Goal: Task Accomplishment & Management: Complete application form

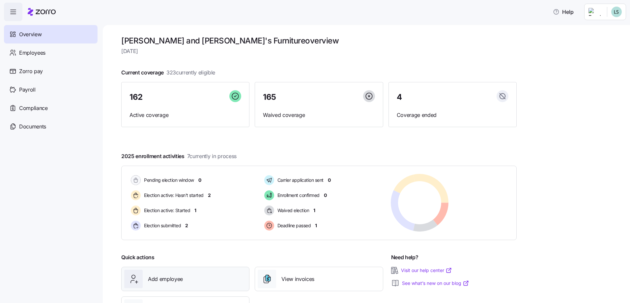
click at [167, 282] on span "Add employee" at bounding box center [165, 279] width 35 height 8
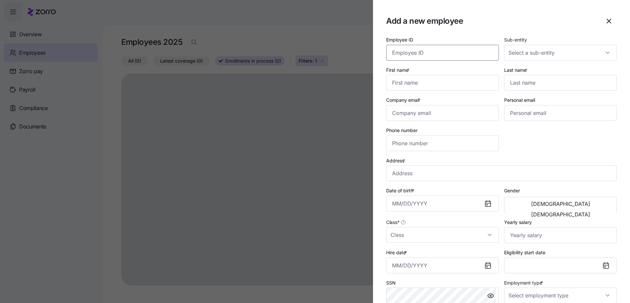
click at [428, 57] on input "Employee ID" at bounding box center [442, 53] width 113 height 16
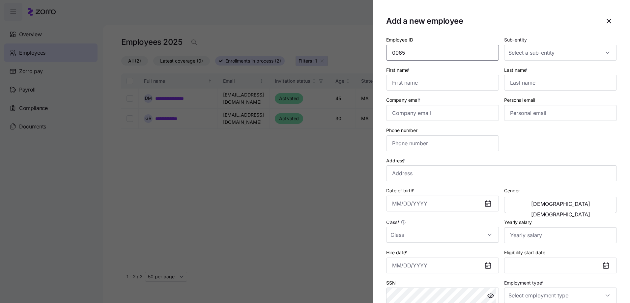
type input "0065"
type input "[PERSON_NAME]"
type input "[EMAIL_ADDRESS][DOMAIN_NAME]"
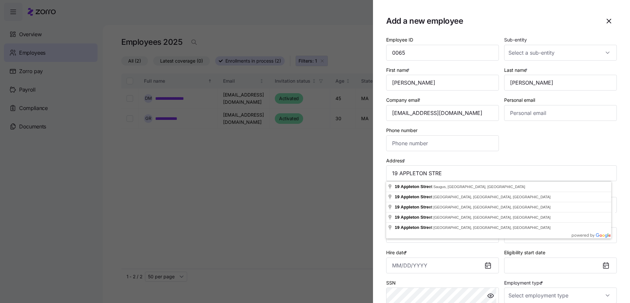
drag, startPoint x: 440, startPoint y: 199, endPoint x: 442, endPoint y: 205, distance: 6.4
type input "[STREET_ADDRESS]"
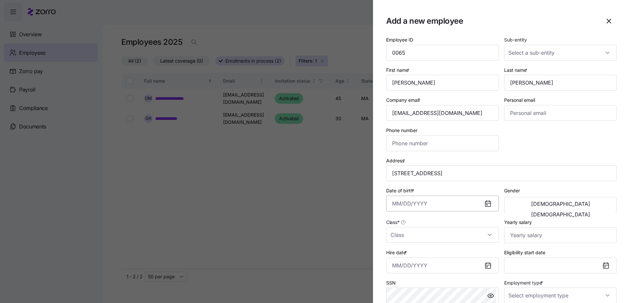
click at [393, 207] on input "Date of birth *" at bounding box center [442, 204] width 113 height 16
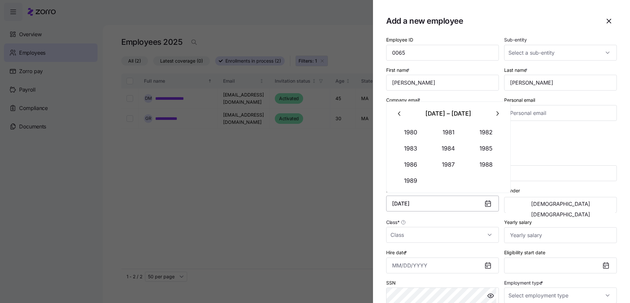
type input "[DATE]"
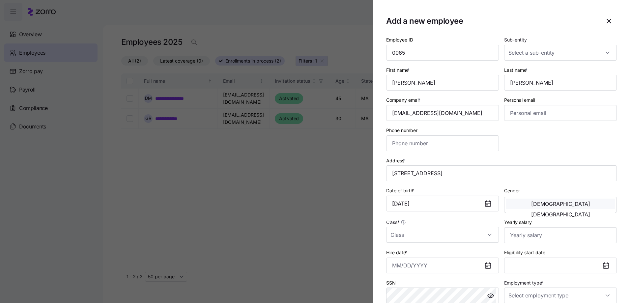
click at [521, 206] on button "[DEMOGRAPHIC_DATA]" at bounding box center [560, 204] width 109 height 11
click at [404, 240] on input "Class *" at bounding box center [442, 235] width 113 height 16
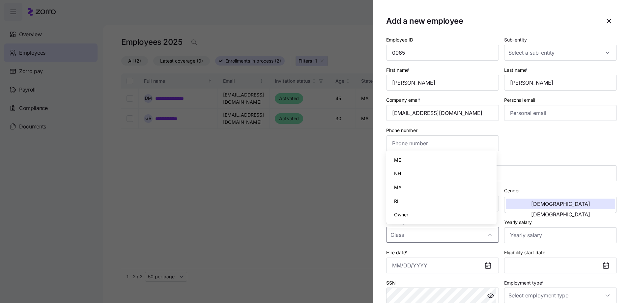
click at [396, 187] on span "MA" at bounding box center [398, 187] width 8 height 7
type input "MA"
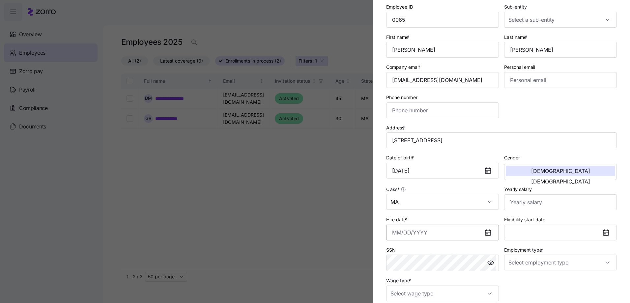
drag, startPoint x: 396, startPoint y: 233, endPoint x: 402, endPoint y: 233, distance: 5.9
click at [396, 233] on input "Hire date *" at bounding box center [442, 233] width 113 height 16
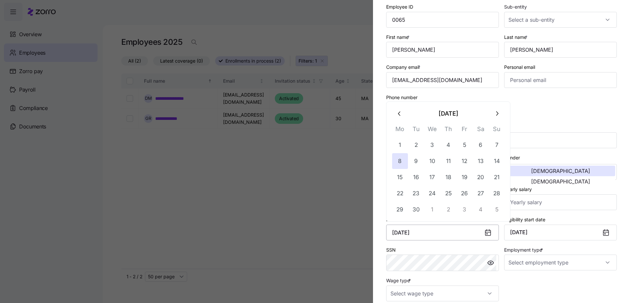
type input "[DATE]"
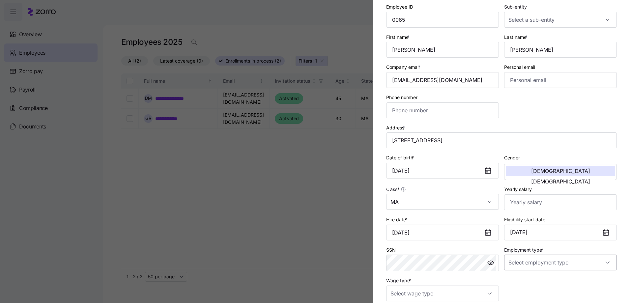
click at [527, 266] on input "Employment type *" at bounding box center [560, 263] width 113 height 16
click at [517, 229] on span "Full Time" at bounding box center [519, 228] width 19 height 7
type input "Full Time"
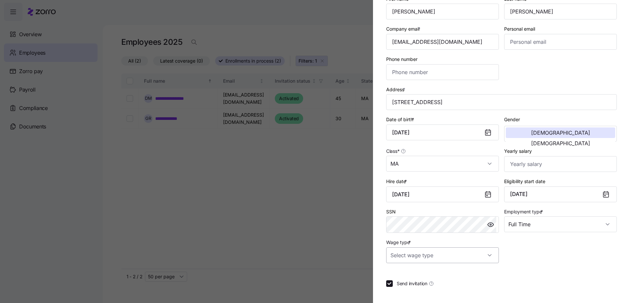
scroll to position [98, 0]
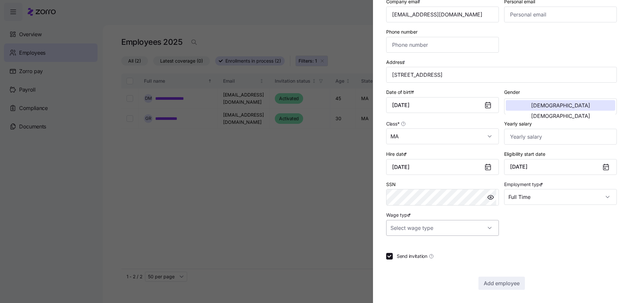
click at [428, 229] on input "Wage type *" at bounding box center [442, 228] width 113 height 16
click at [403, 263] on span "Hourly" at bounding box center [401, 261] width 14 height 7
type input "Hourly"
click at [493, 291] on section "Add a new employee Employee ID 0065 Sub-entity First name * [PERSON_NAME] Last …" at bounding box center [501, 151] width 257 height 303
click at [498, 282] on span "Add employee" at bounding box center [501, 283] width 36 height 8
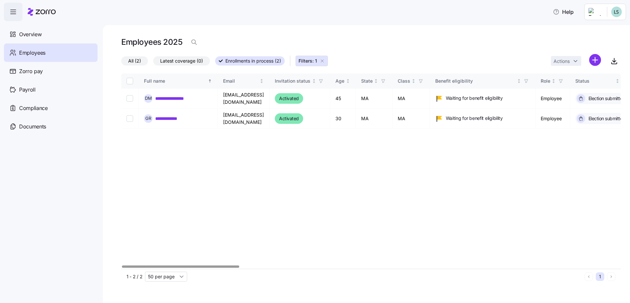
click at [126, 59] on label "All (2)" at bounding box center [134, 60] width 27 height 9
click at [121, 63] on input "All (2)" at bounding box center [121, 63] width 0 height 0
click at [47, 40] on div "Overview" at bounding box center [51, 34] width 94 height 18
click at [37, 38] on span "Overview" at bounding box center [30, 34] width 22 height 8
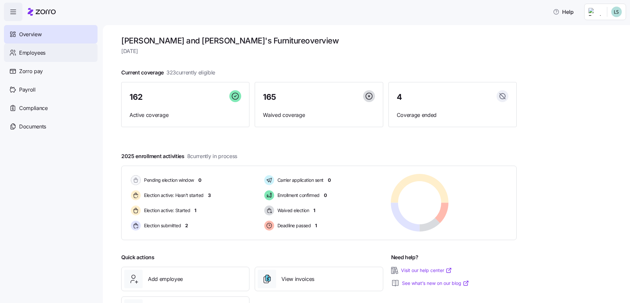
click at [36, 58] on div "Employees" at bounding box center [51, 52] width 94 height 18
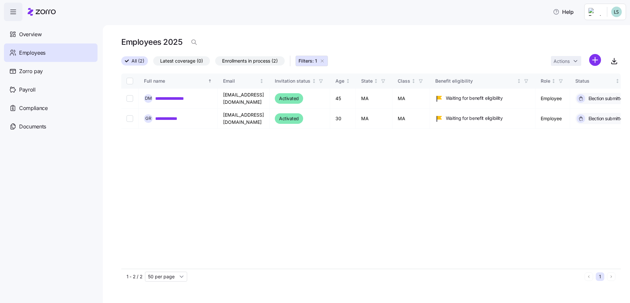
drag, startPoint x: 322, startPoint y: 62, endPoint x: 209, endPoint y: 40, distance: 115.4
click at [323, 61] on icon "button" at bounding box center [321, 60] width 5 height 5
click at [209, 40] on div "Employees 2025" at bounding box center [370, 42] width 499 height 13
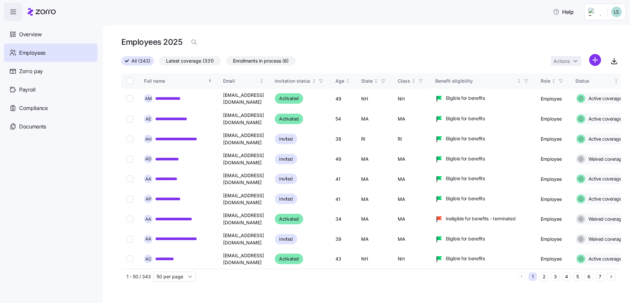
click at [208, 41] on div "Employees 2025" at bounding box center [370, 42] width 499 height 13
click at [195, 41] on icon "button" at bounding box center [194, 42] width 7 height 7
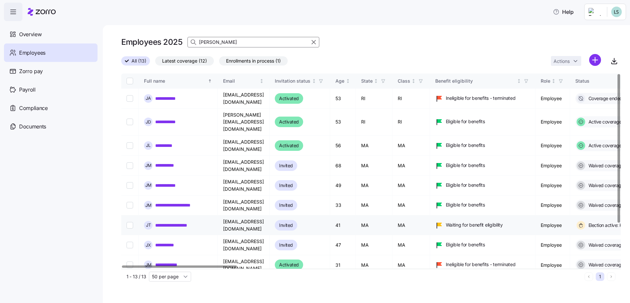
type input "[PERSON_NAME]"
click at [186, 222] on link "**********" at bounding box center [180, 225] width 50 height 7
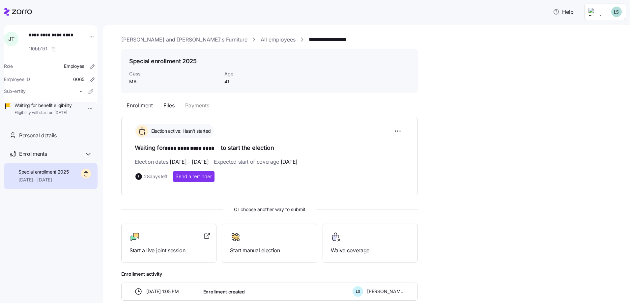
scroll to position [33, 0]
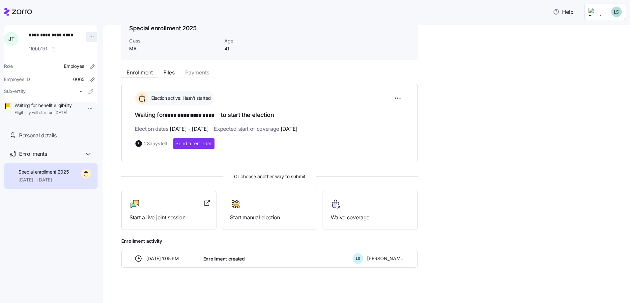
click at [84, 37] on html "**********" at bounding box center [315, 149] width 630 height 299
click at [398, 99] on html "**********" at bounding box center [315, 149] width 630 height 299
click at [396, 98] on html "**********" at bounding box center [315, 149] width 630 height 299
click at [527, 197] on html "**********" at bounding box center [315, 149] width 630 height 299
click at [22, 15] on icon at bounding box center [18, 12] width 28 height 8
